Goal: Information Seeking & Learning: Learn about a topic

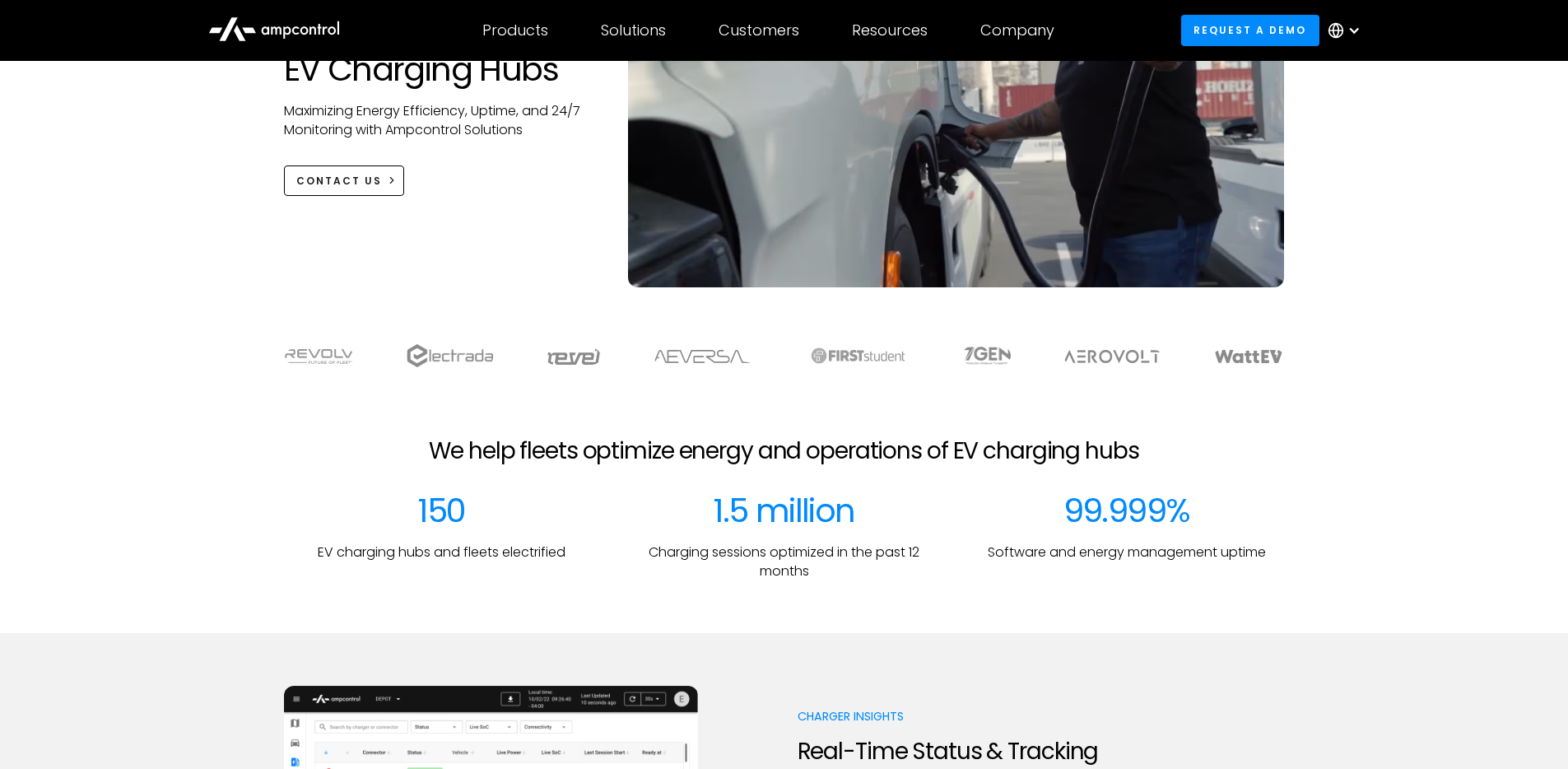
scroll to position [257, 0]
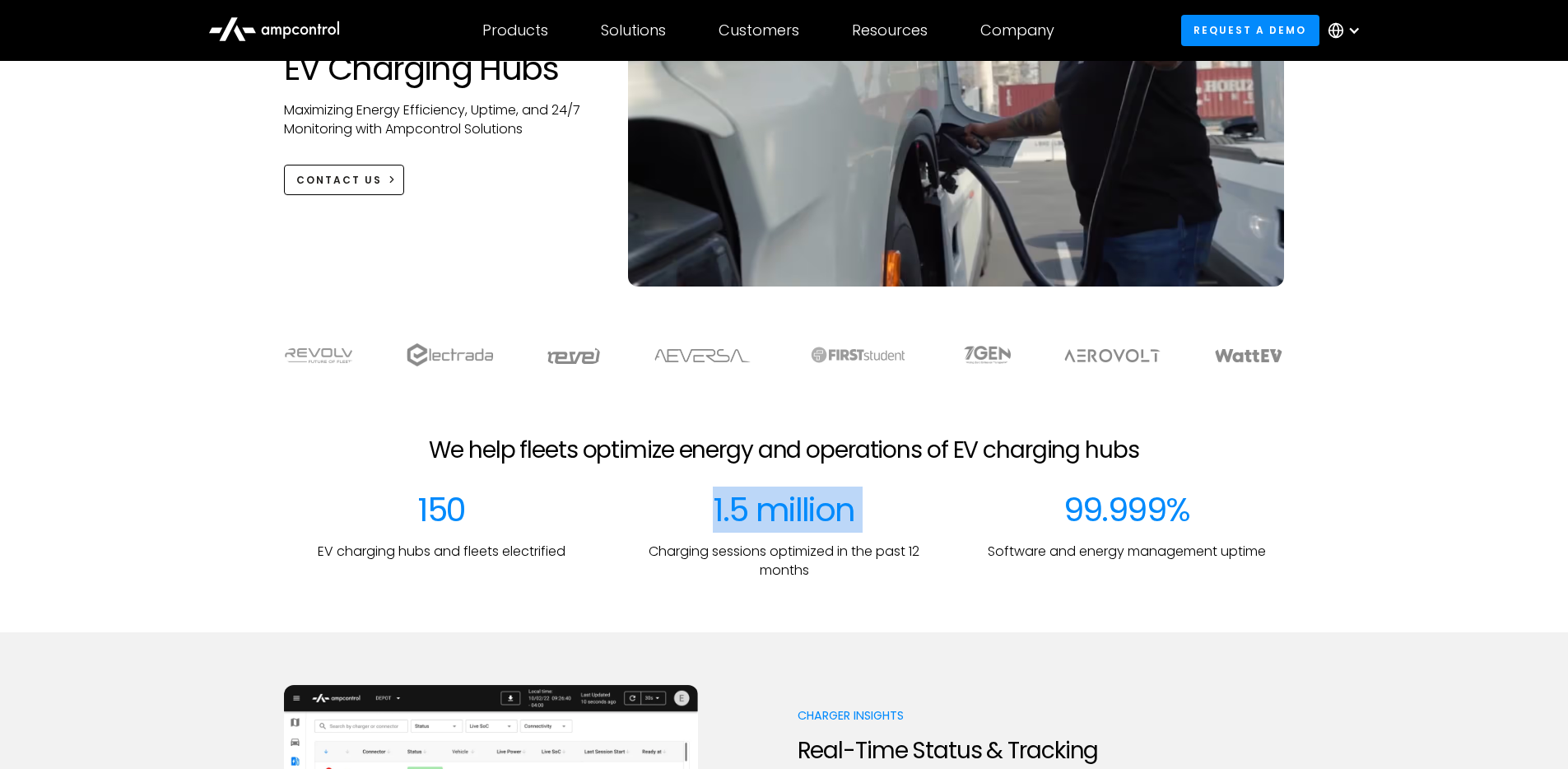
drag, startPoint x: 708, startPoint y: 510, endPoint x: 934, endPoint y: 513, distance: 226.0
click at [934, 513] on div "1.5 million Charging sessions optimized in the past 12 months" at bounding box center [784, 535] width 316 height 90
click at [967, 515] on div "150 EV charging hubs and fleets electrified 1.5 million Charging sessions optim…" at bounding box center [785, 535] width 1001 height 90
drag, startPoint x: 420, startPoint y: 510, endPoint x: 540, endPoint y: 514, distance: 120.1
click at [540, 514] on div "150 EV charging hubs and fleets electrified" at bounding box center [442, 535] width 316 height 90
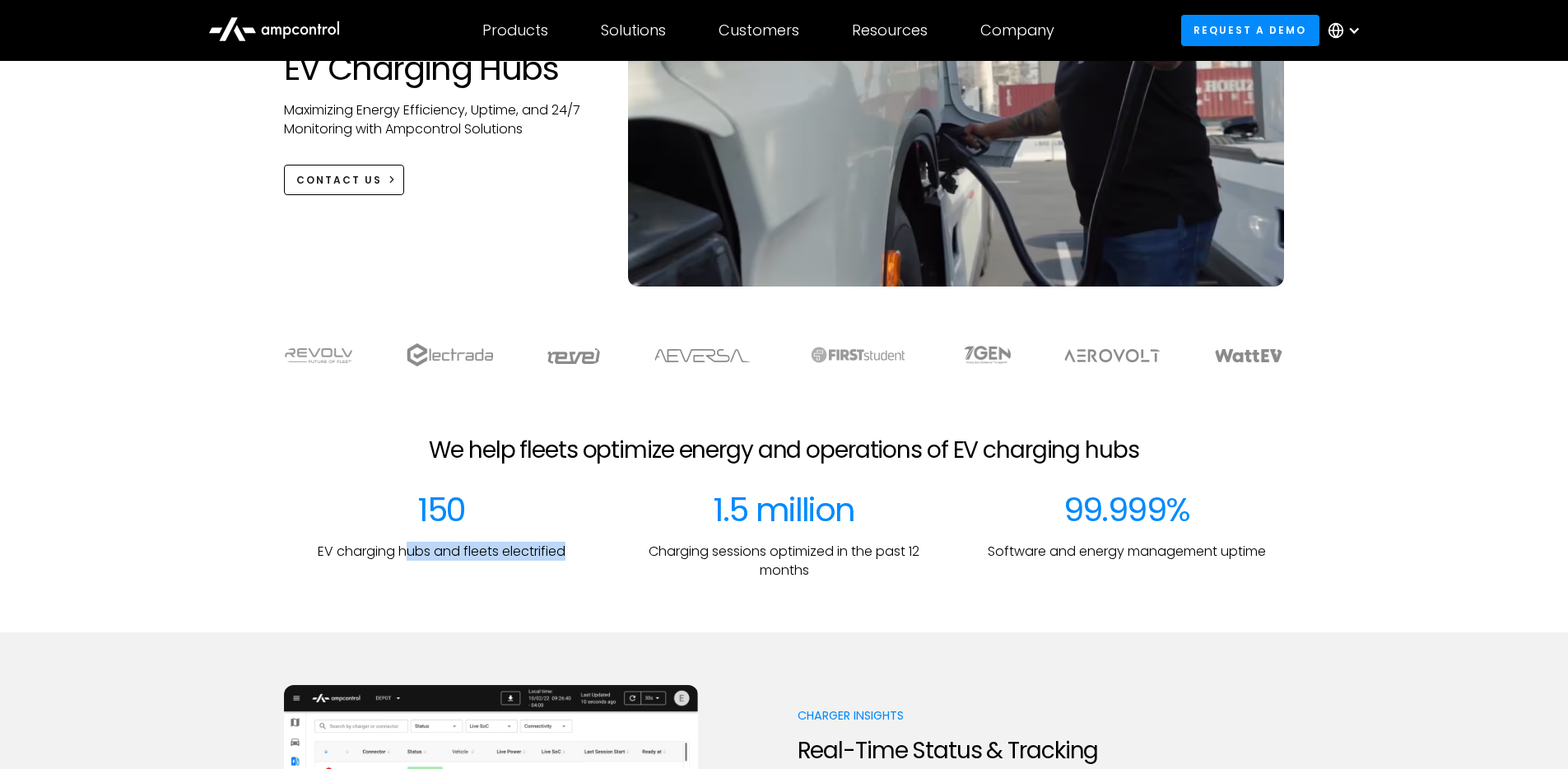
drag, startPoint x: 406, startPoint y: 553, endPoint x: 583, endPoint y: 549, distance: 177.0
click at [583, 549] on div "150 EV charging hubs and fleets electrified" at bounding box center [442, 535] width 316 height 90
click at [594, 530] on div "150 EV charging hubs and fleets electrified" at bounding box center [442, 535] width 316 height 90
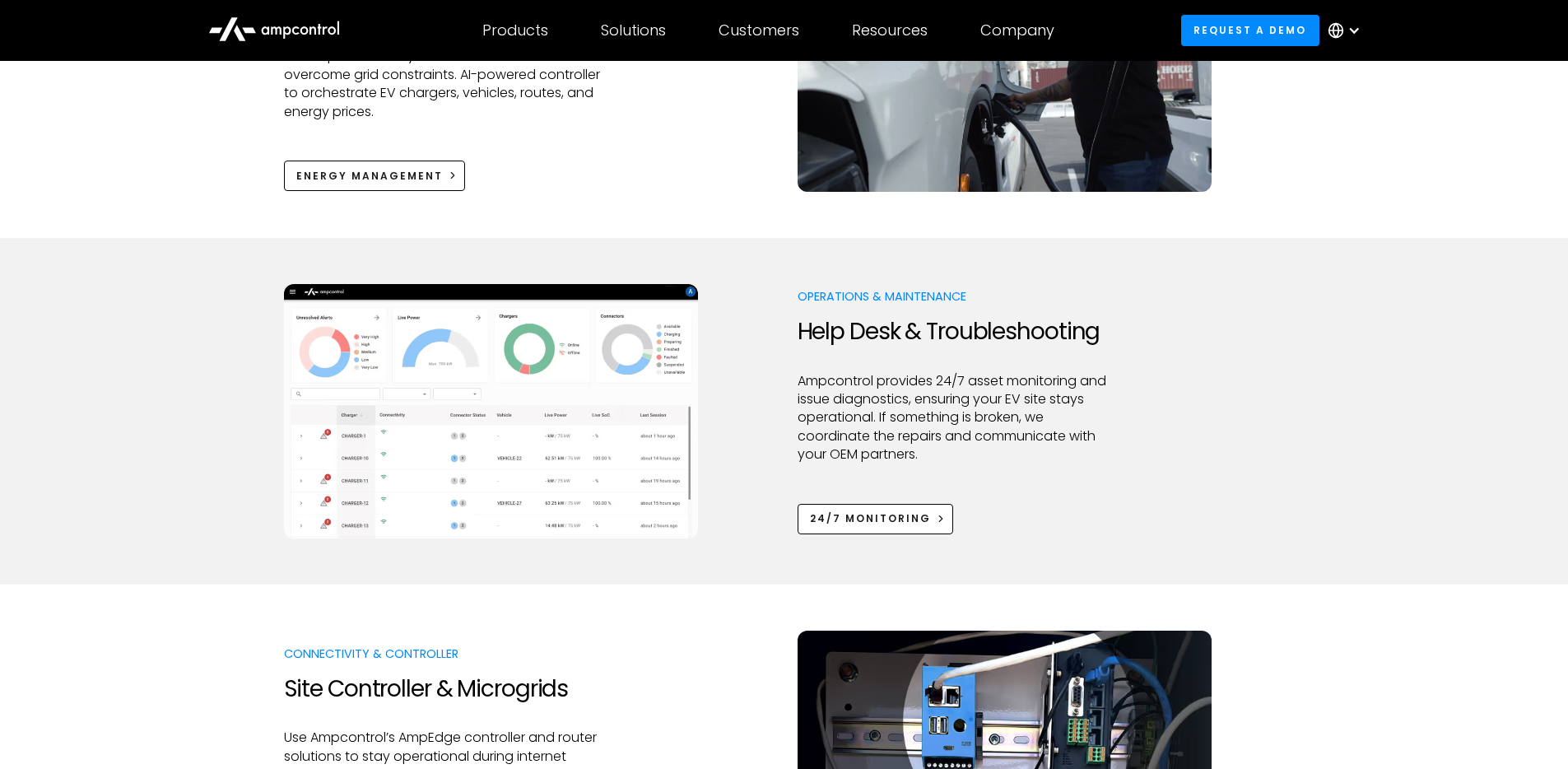
scroll to position [1328, 0]
